Goal: Information Seeking & Learning: Learn about a topic

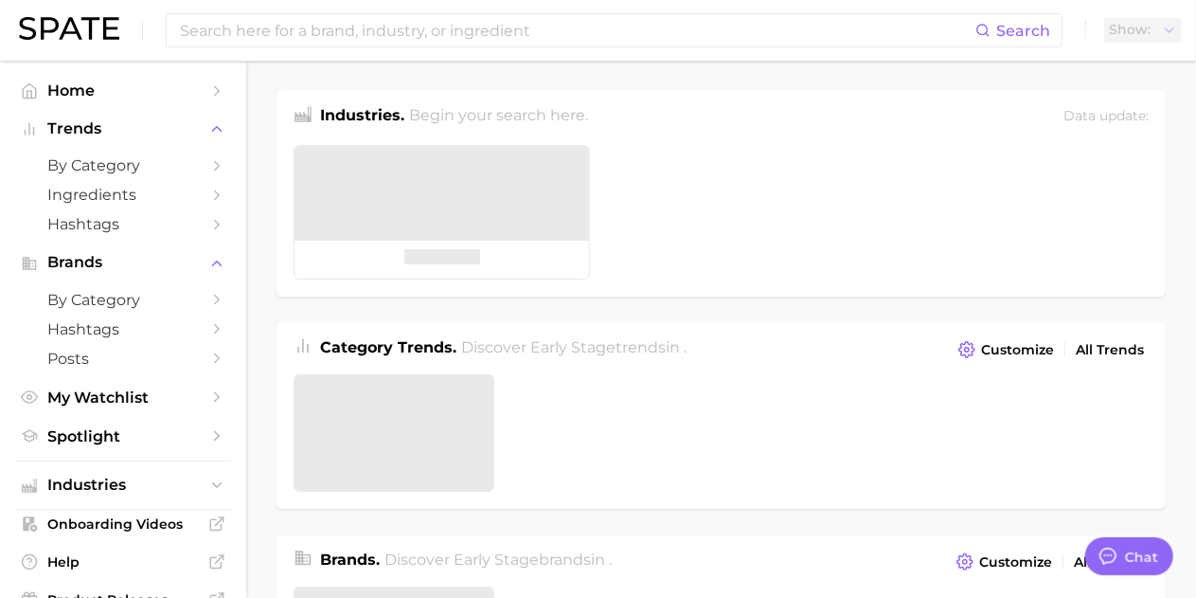
type textarea "x"
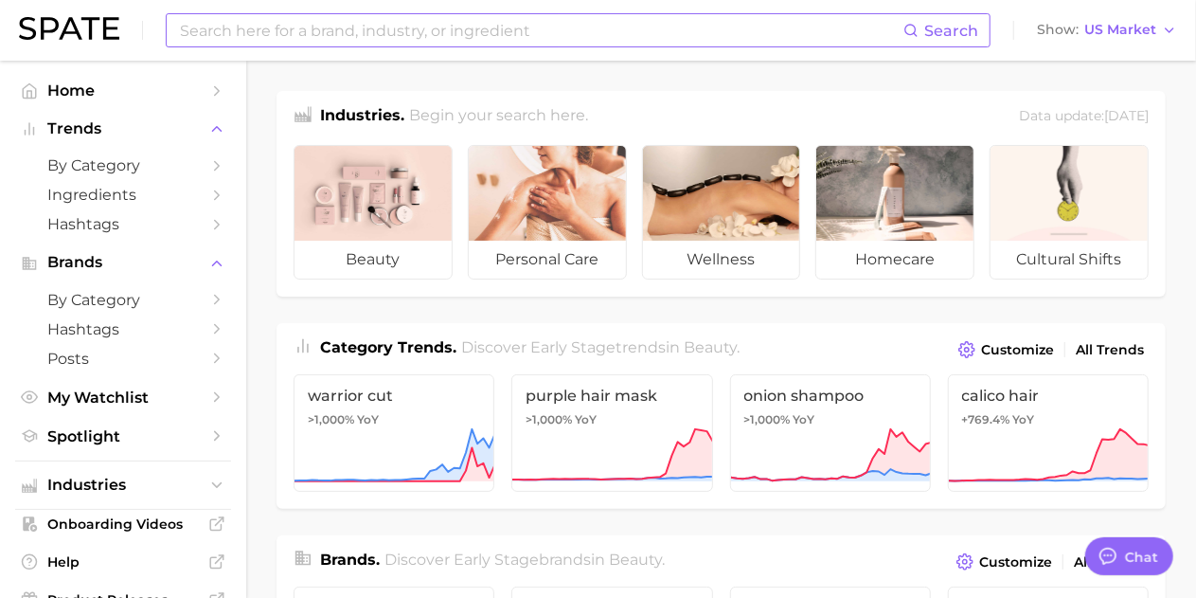
click at [525, 29] on input at bounding box center [540, 30] width 725 height 32
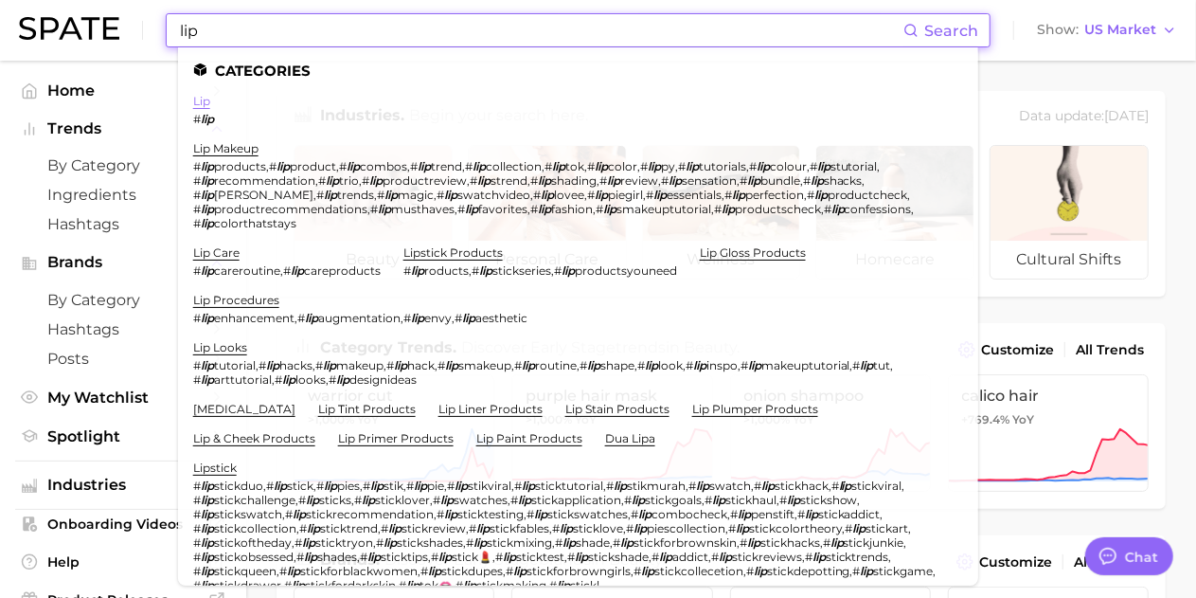
type input "lip"
click at [206, 103] on link "lip" at bounding box center [201, 101] width 17 height 14
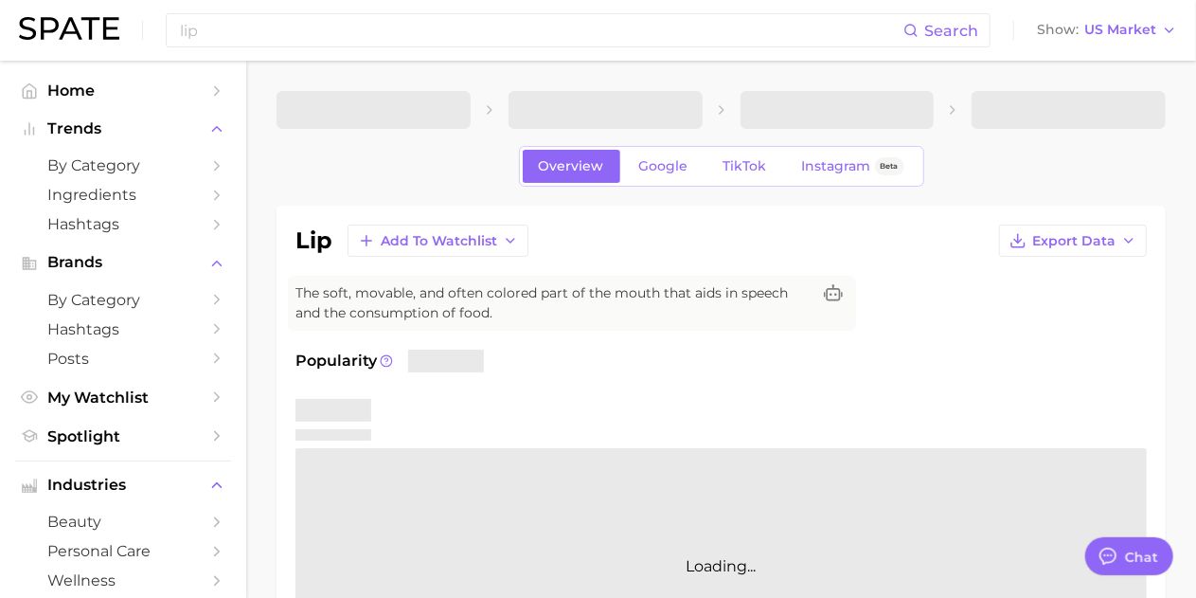
type textarea "x"
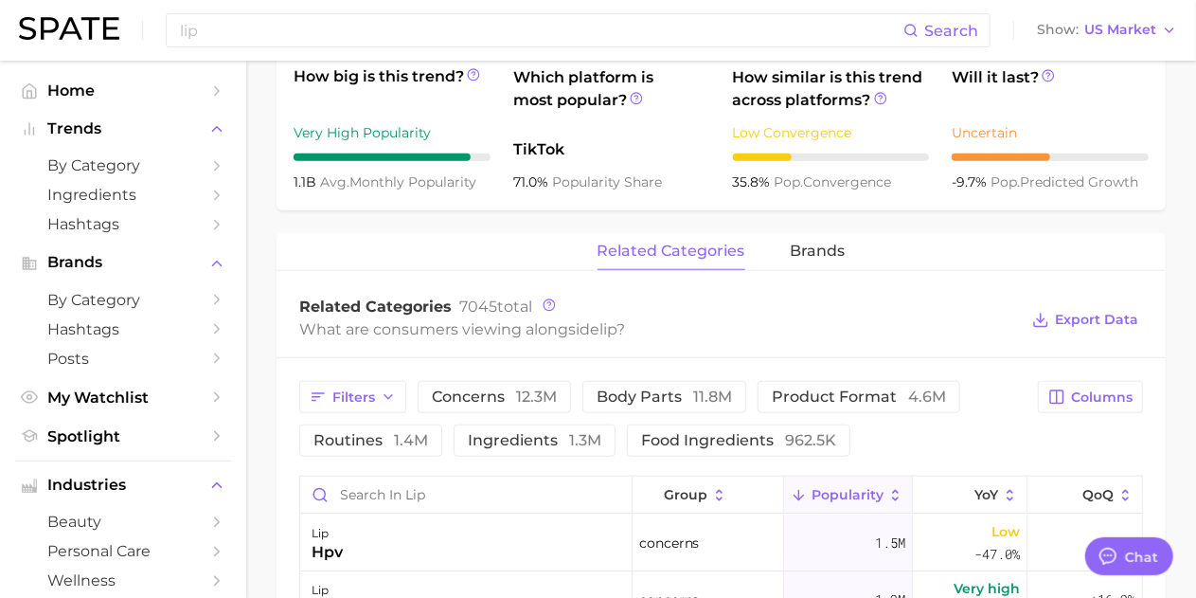
scroll to position [943, 0]
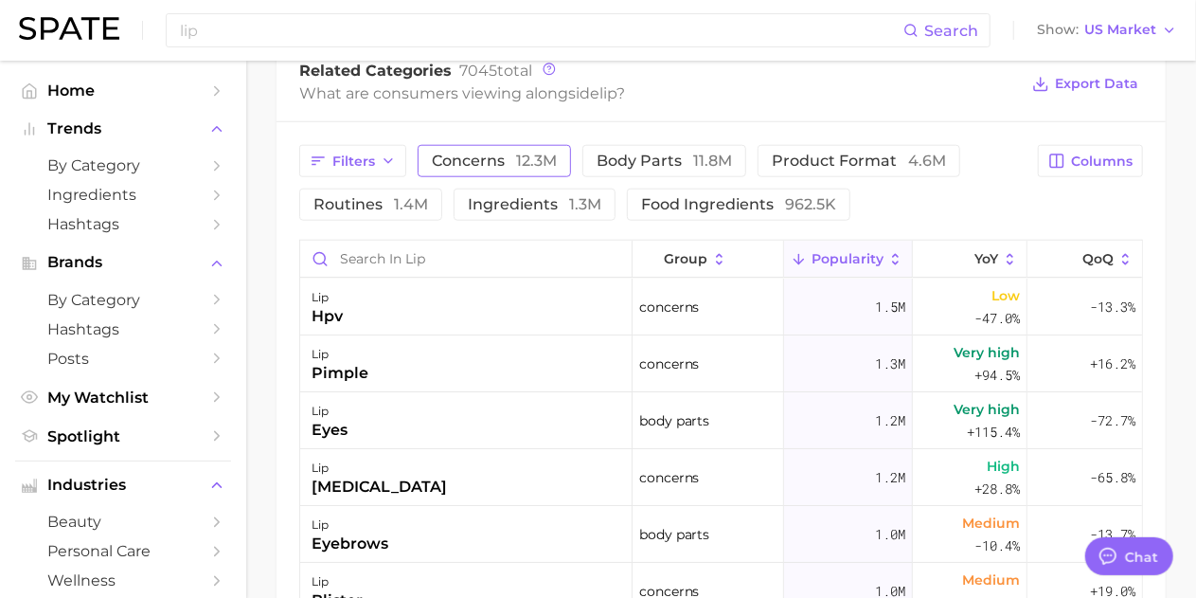
click at [461, 159] on span "concerns 12.3m" at bounding box center [494, 160] width 125 height 15
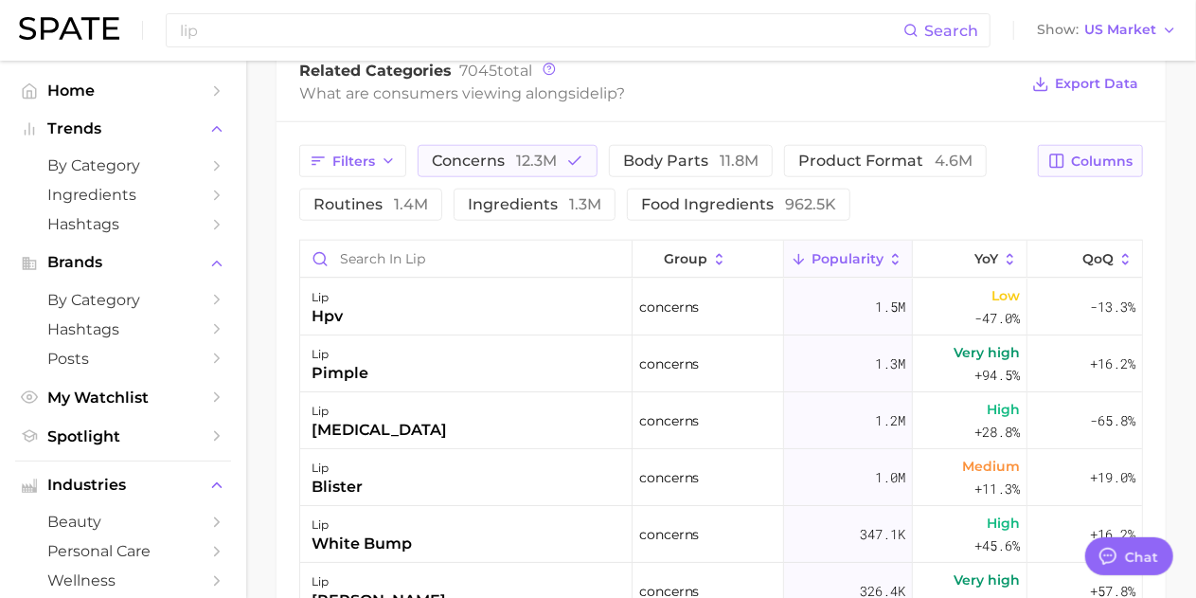
click at [1099, 166] on span "Columns" at bounding box center [1102, 161] width 62 height 16
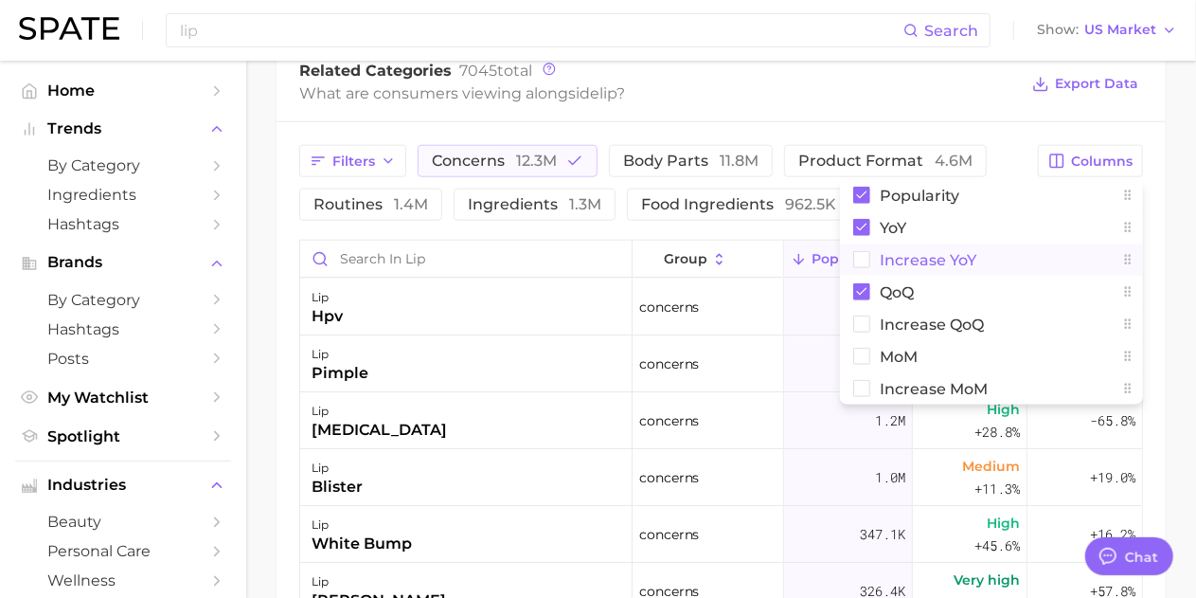
click at [947, 254] on span "Increase YoY" at bounding box center [928, 260] width 97 height 16
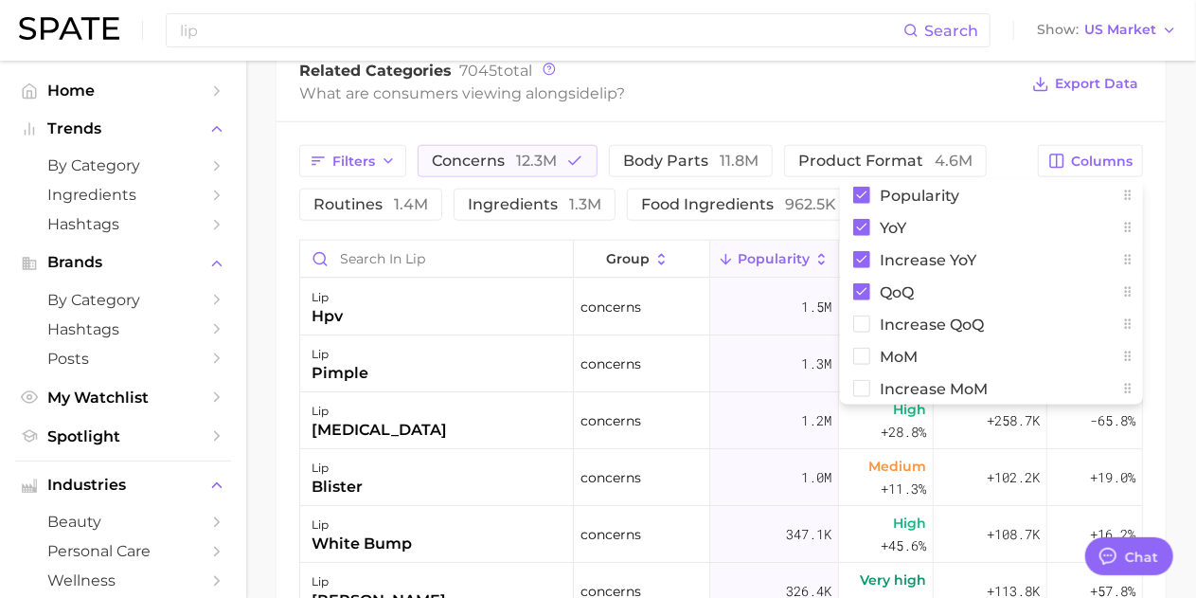
click at [994, 154] on div "Filters concerns 12.3m body parts 11.8m product format 4.6m routines 1.4m ingre…" at bounding box center [662, 183] width 727 height 76
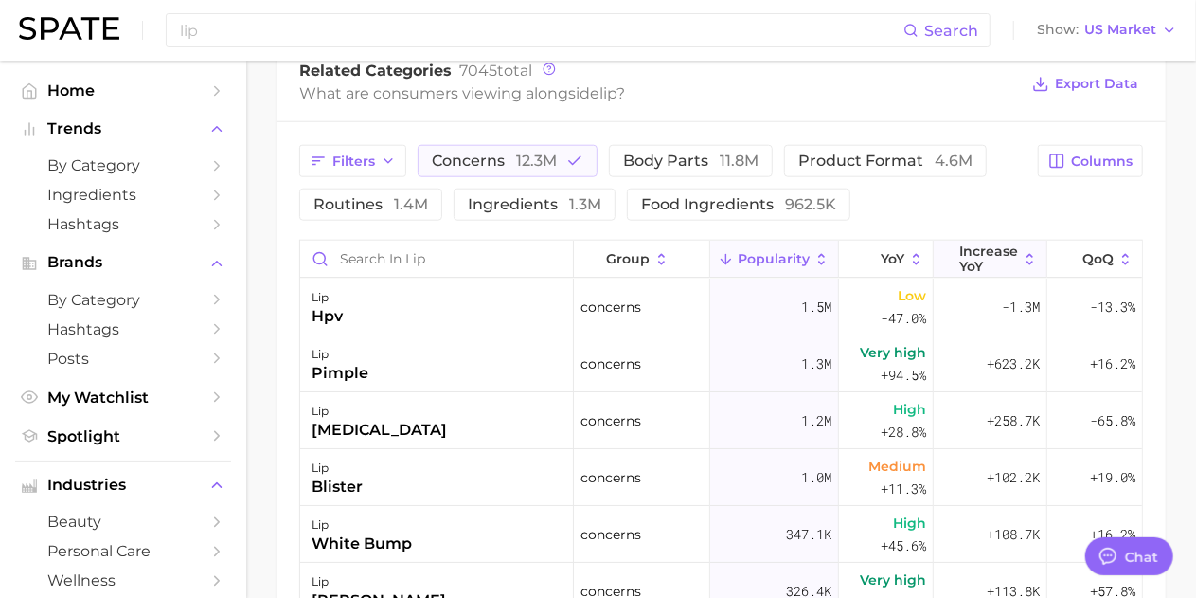
click at [968, 255] on span "Increase YoY" at bounding box center [988, 258] width 59 height 30
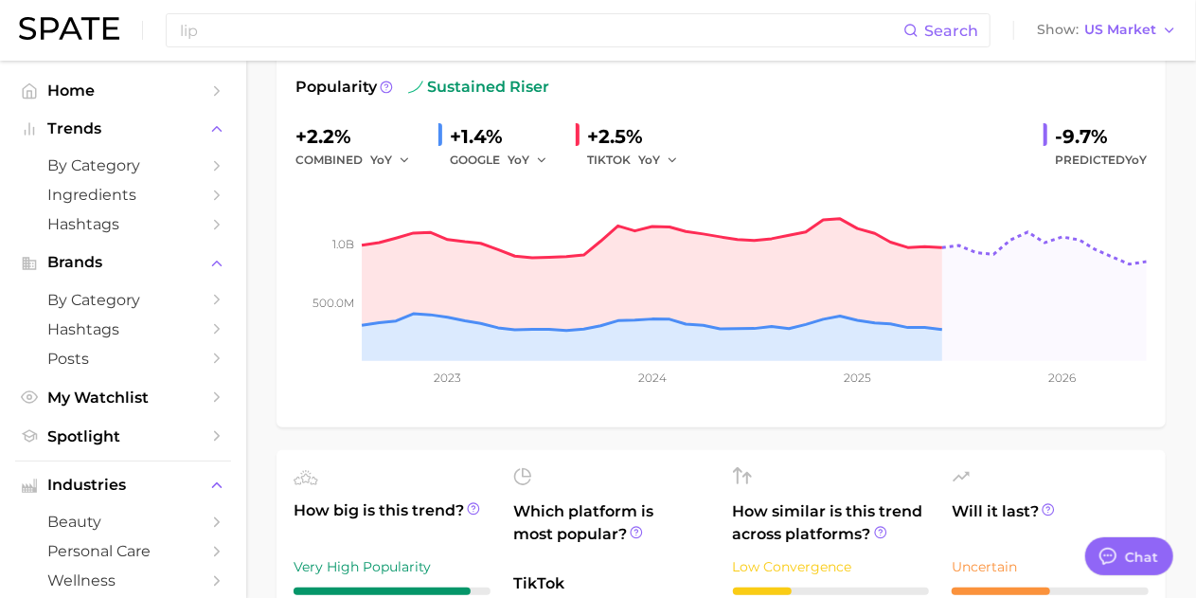
scroll to position [0, 0]
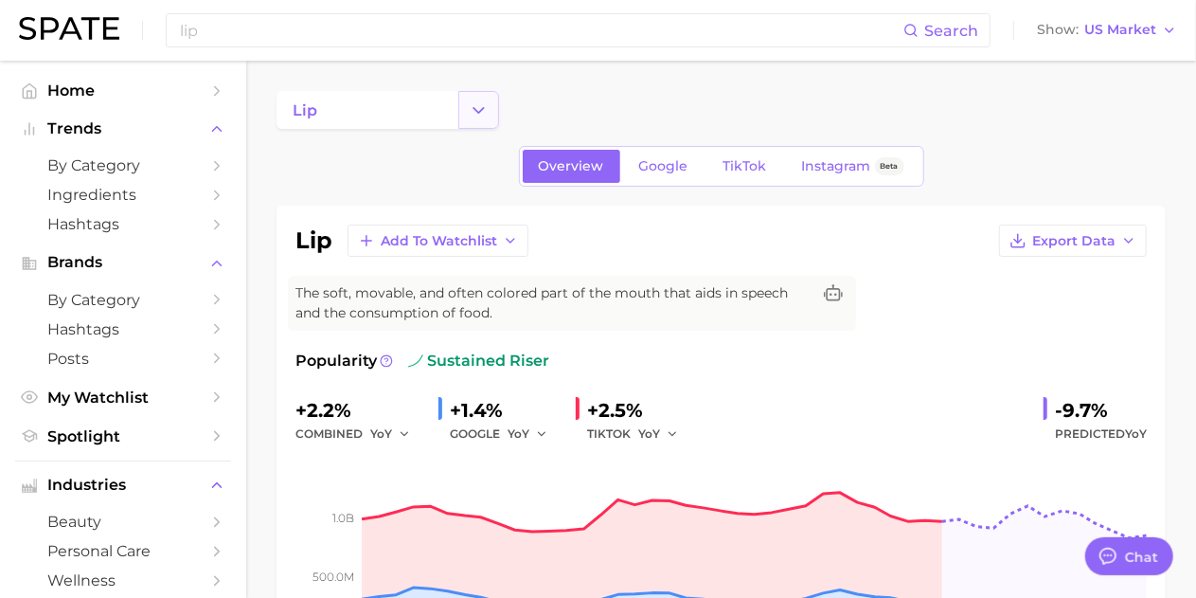
click at [482, 96] on button "Change Category" at bounding box center [478, 110] width 41 height 38
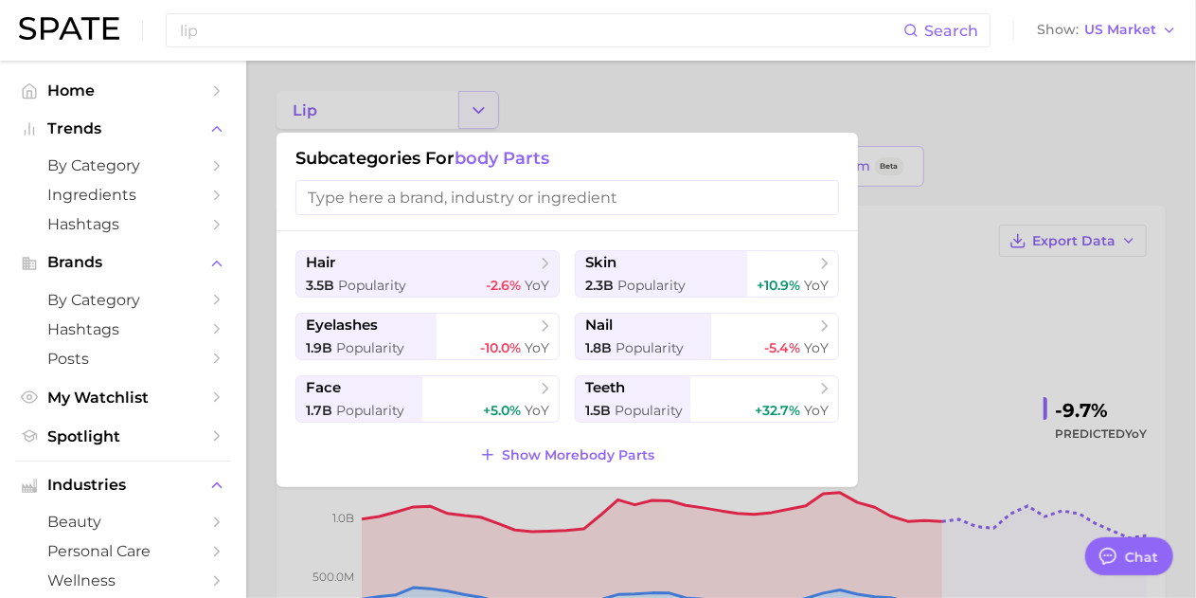
click at [482, 96] on div at bounding box center [598, 299] width 1196 height 598
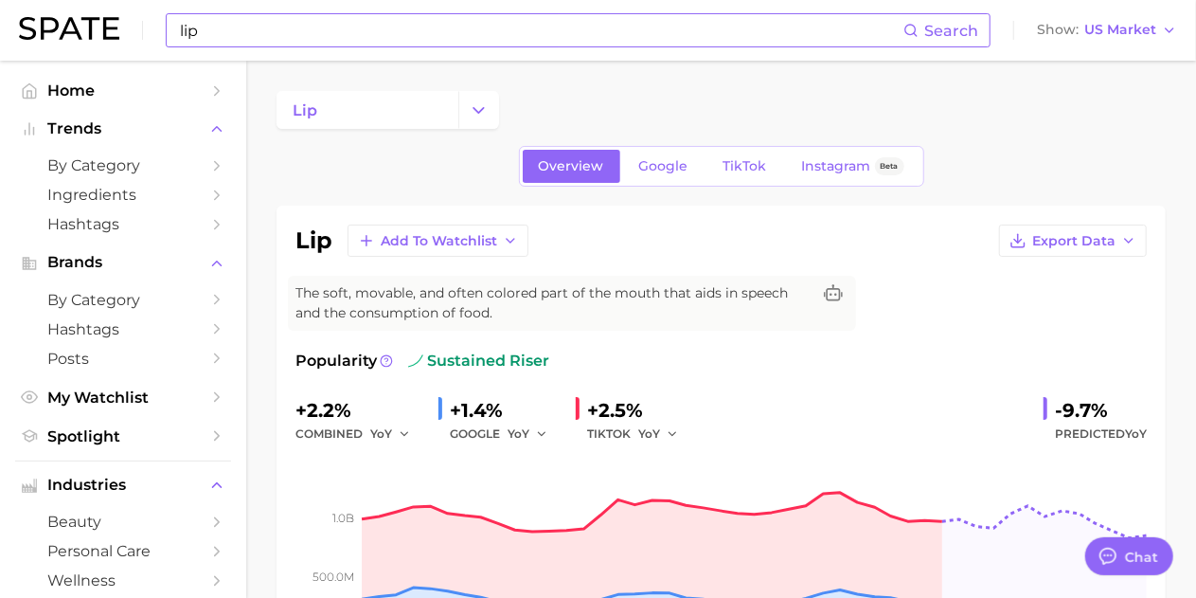
click at [338, 37] on input "lip" at bounding box center [540, 30] width 725 height 32
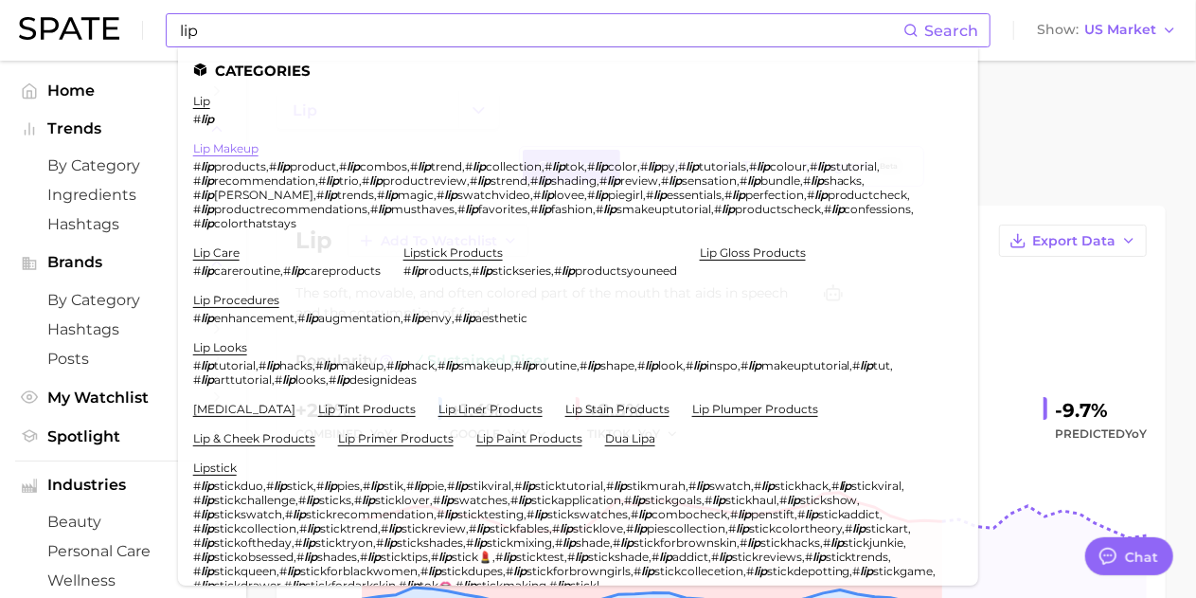
click at [229, 144] on link "lip makeup" at bounding box center [225, 148] width 65 height 14
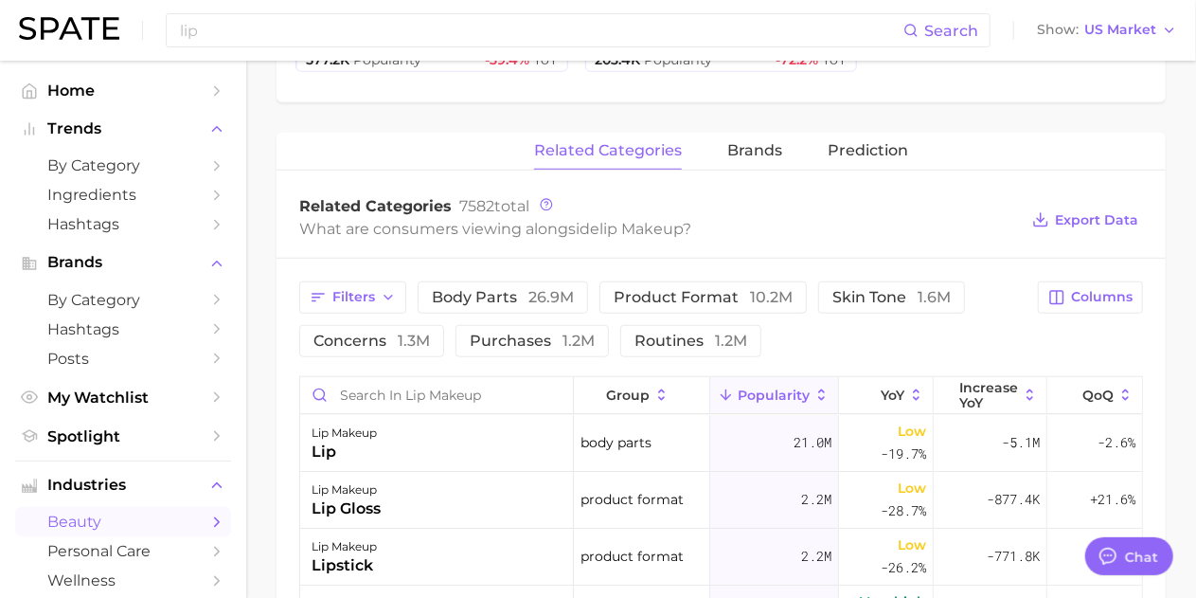
scroll to position [660, 0]
click at [392, 326] on button "concerns 1.3m" at bounding box center [371, 339] width 145 height 32
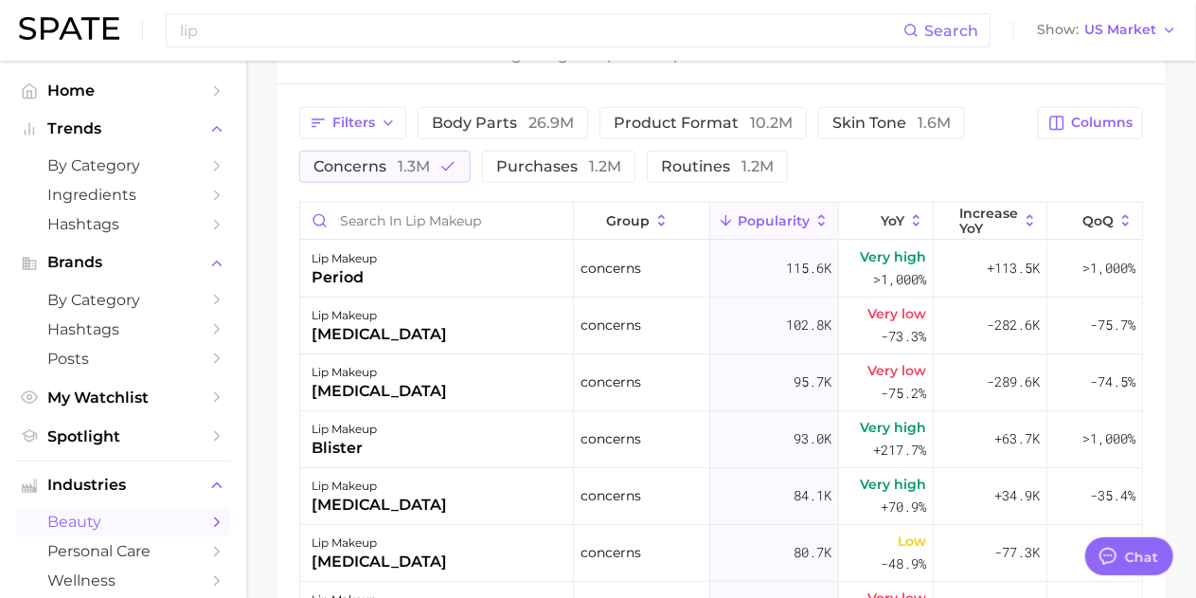
scroll to position [834, 0]
click at [939, 210] on icon at bounding box center [947, 218] width 17 height 17
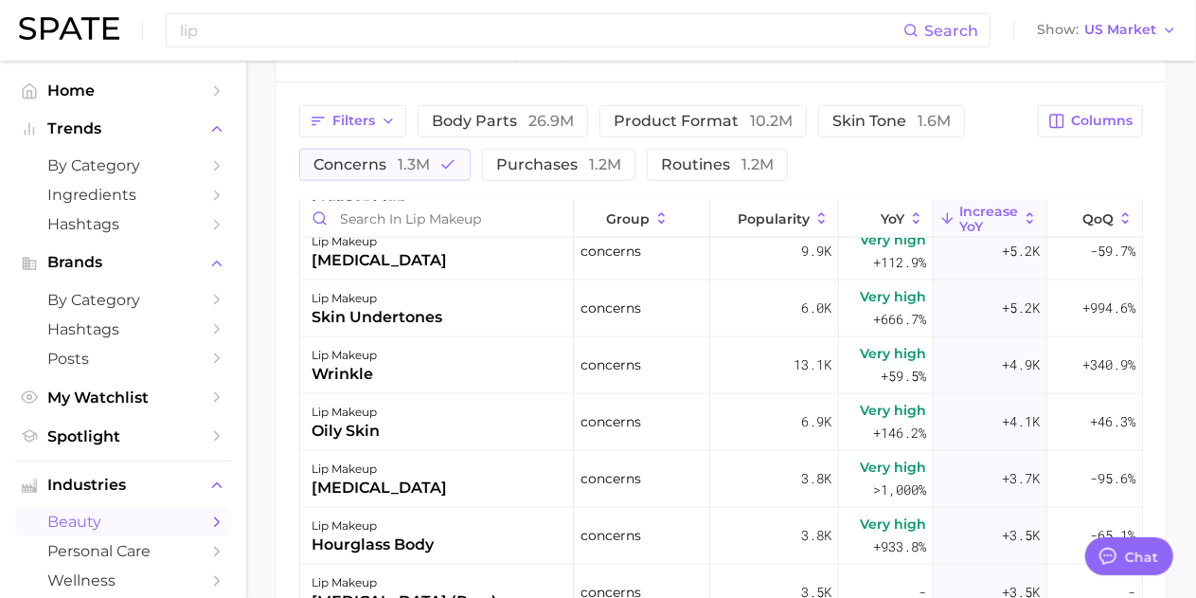
scroll to position [0, 0]
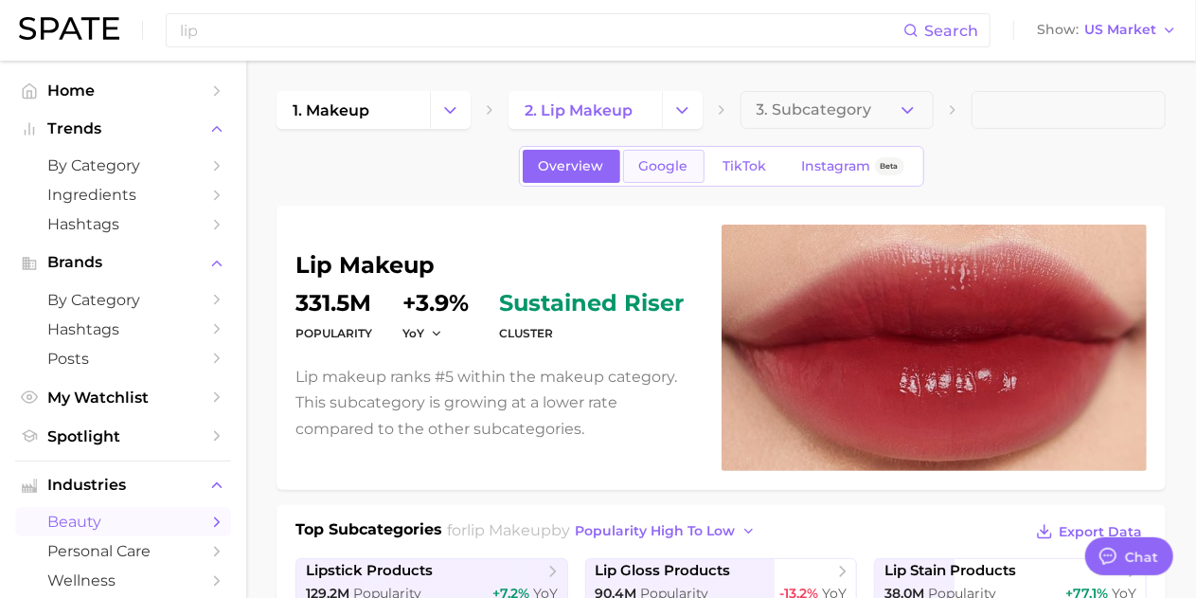
click at [641, 154] on link "Google" at bounding box center [663, 166] width 81 height 33
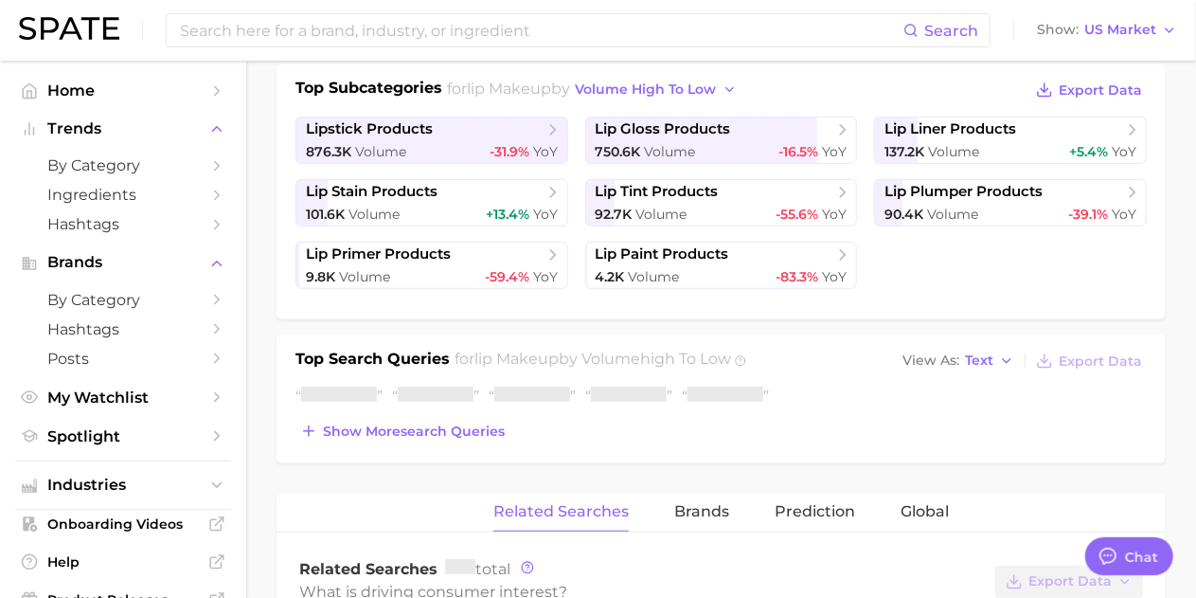
scroll to position [440, 0]
click at [986, 206] on div "90.4k Volume -39.1% YoY" at bounding box center [1011, 215] width 252 height 18
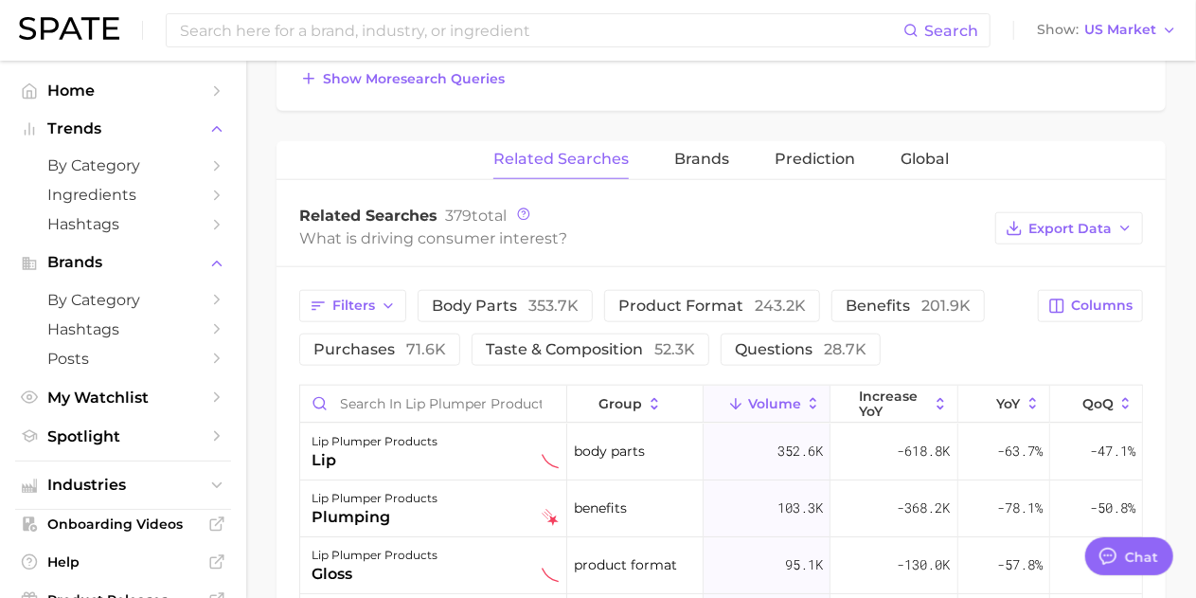
scroll to position [902, 0]
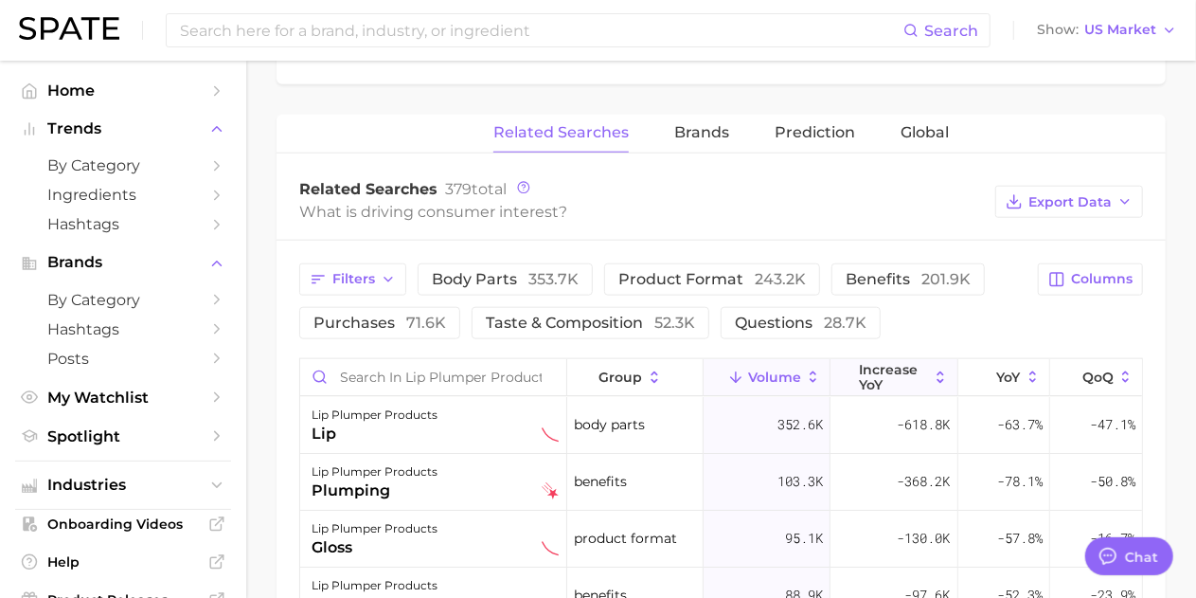
click at [888, 374] on span "increase YoY" at bounding box center [893, 377] width 69 height 30
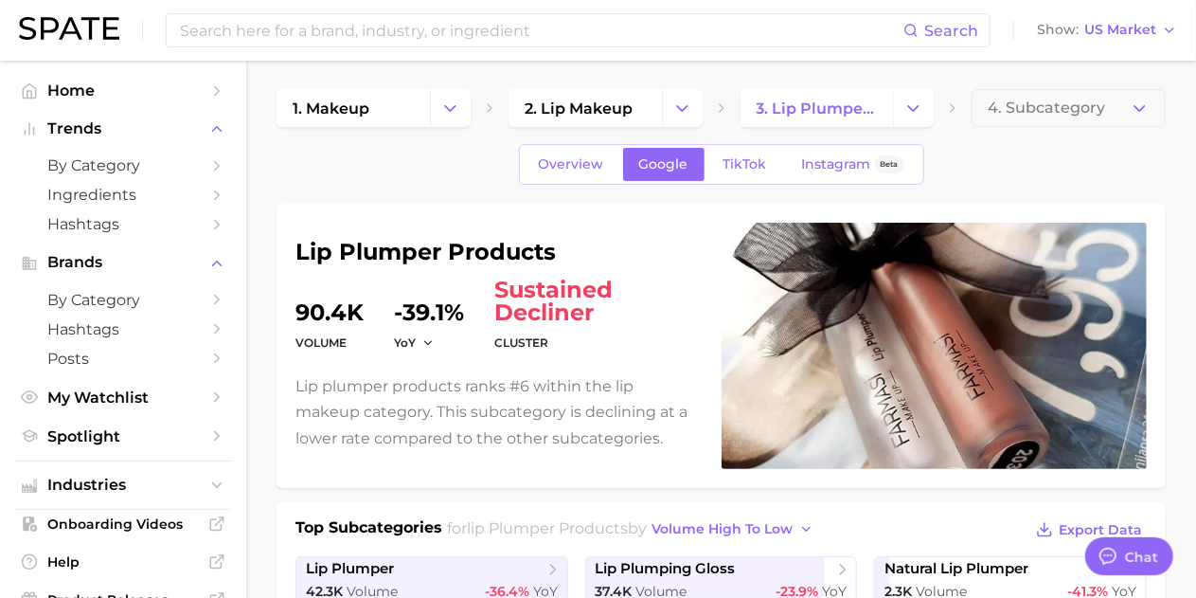
scroll to position [0, 0]
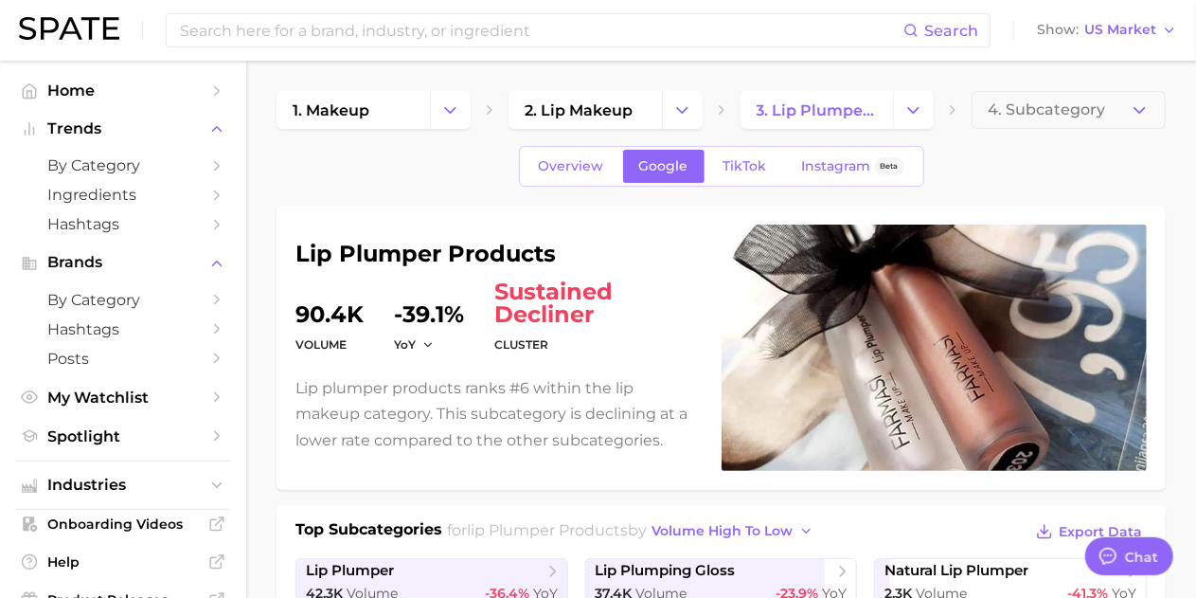
click at [541, 149] on div "Overview Google TikTok Instagram Beta" at bounding box center [721, 166] width 405 height 41
click at [559, 168] on span "Overview" at bounding box center [571, 166] width 65 height 16
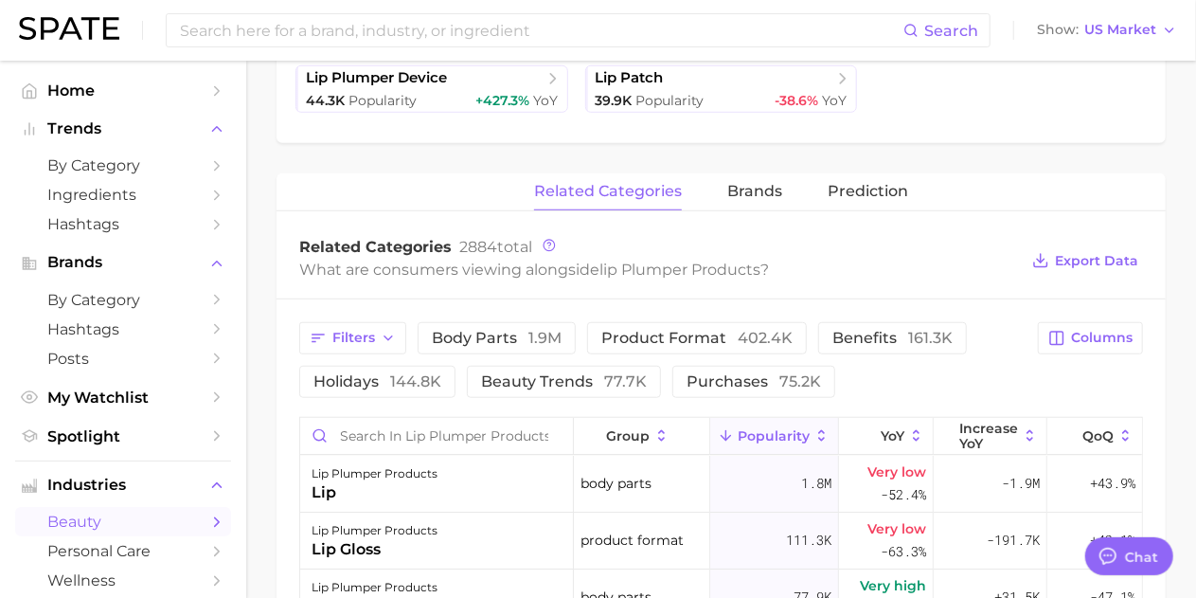
scroll to position [282, 0]
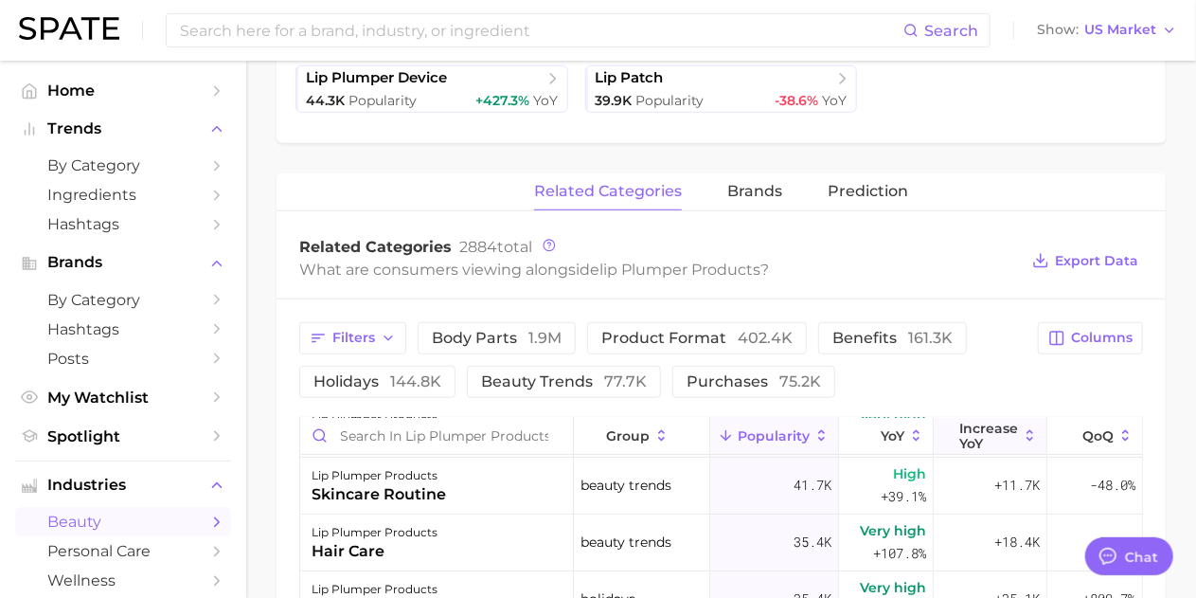
click at [962, 429] on span "Increase YoY" at bounding box center [988, 435] width 59 height 30
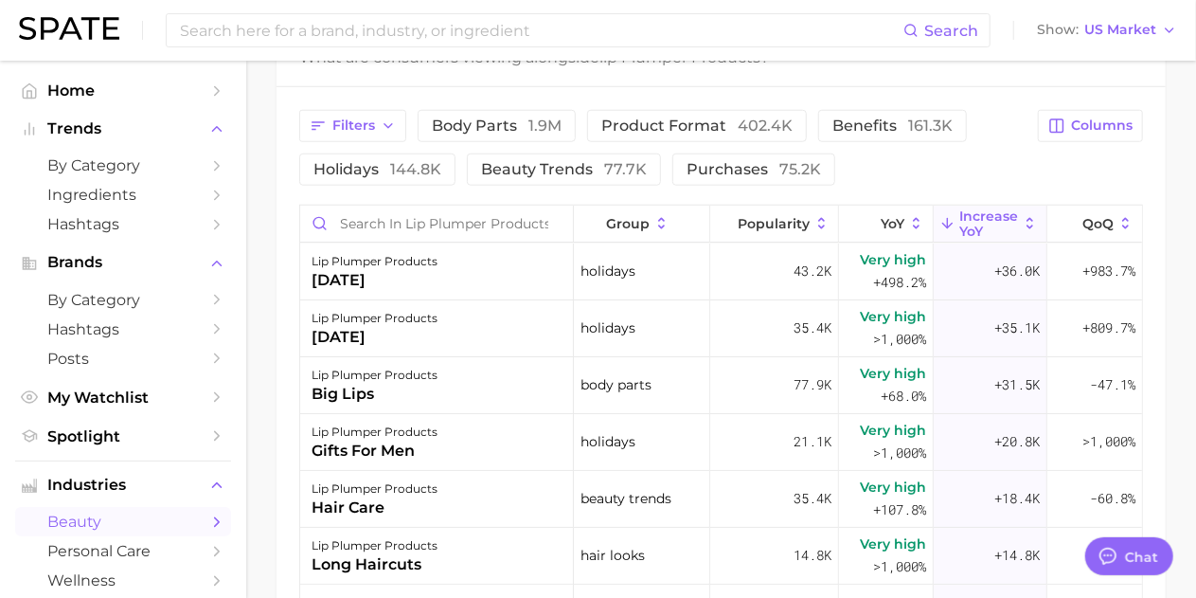
scroll to position [0, 0]
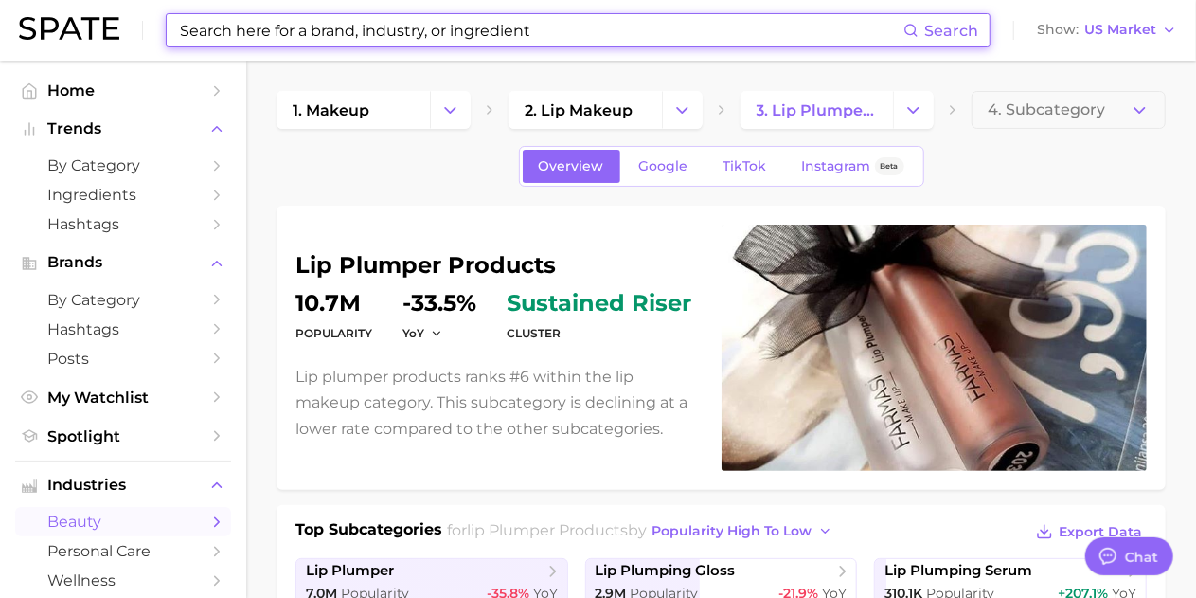
click at [345, 45] on input at bounding box center [540, 30] width 725 height 32
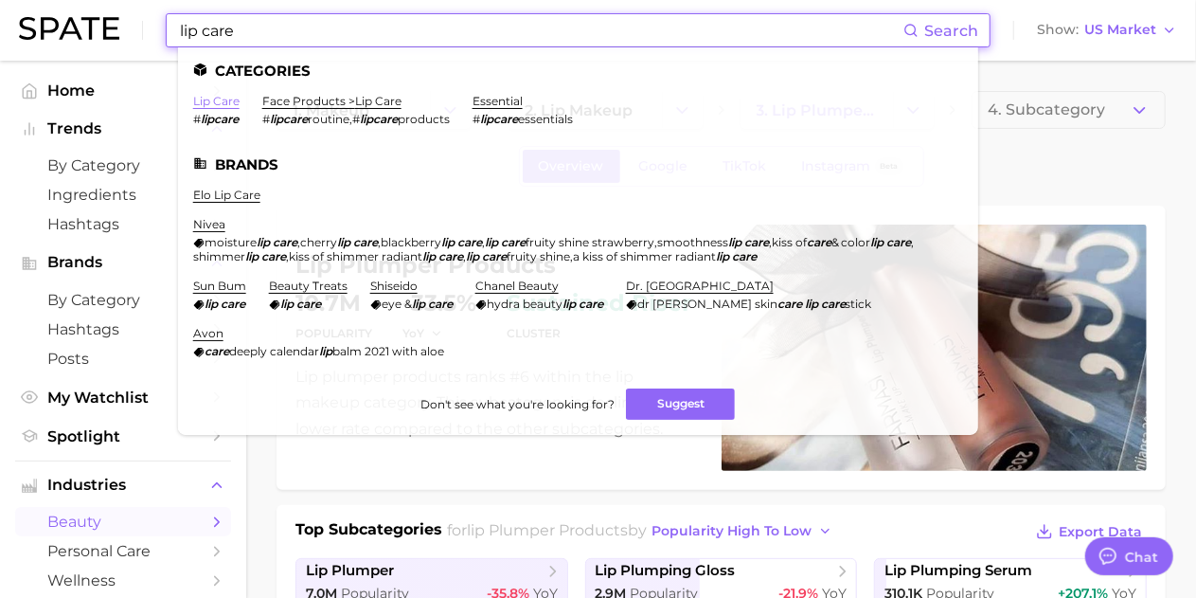
type input "lip care"
click at [231, 98] on link "lip care" at bounding box center [216, 101] width 46 height 14
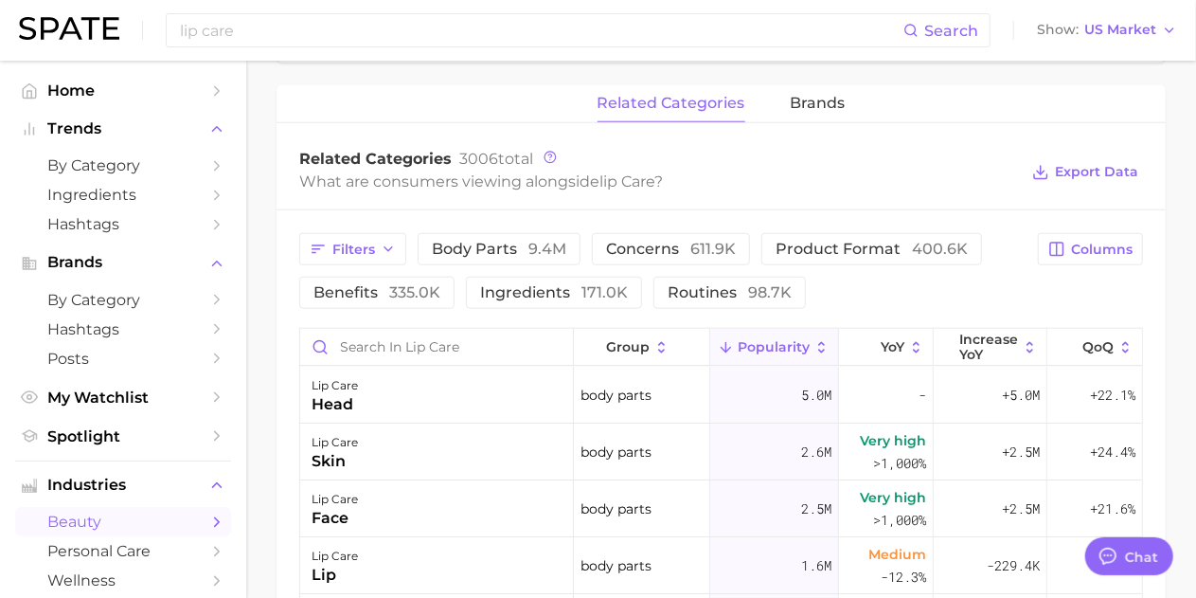
scroll to position [856, 0]
click at [966, 357] on span "Increase YoY" at bounding box center [988, 346] width 59 height 30
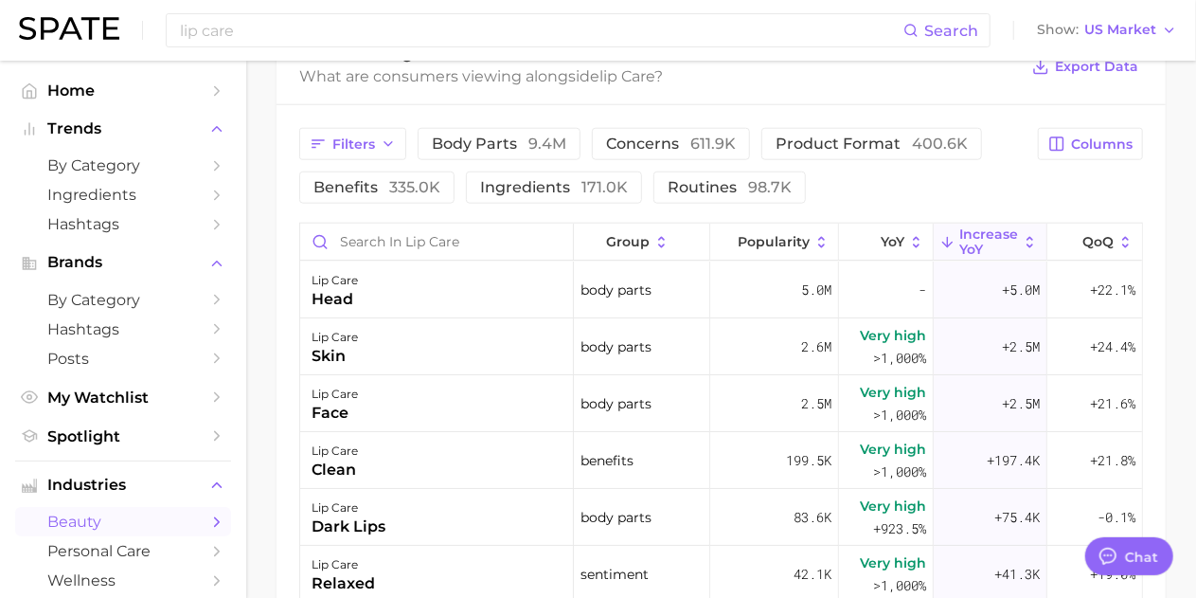
scroll to position [961, 0]
